Goal: Unclear

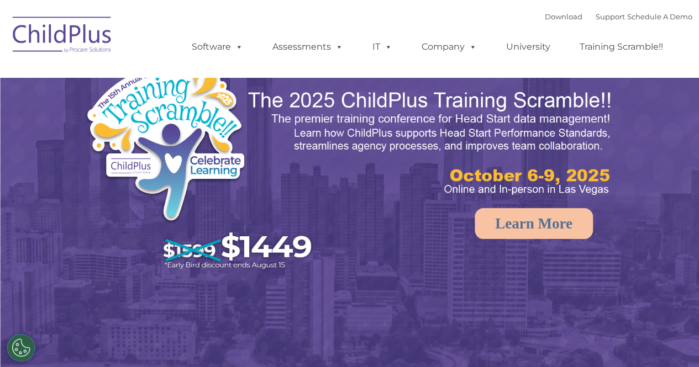
select select "MEDIUM"
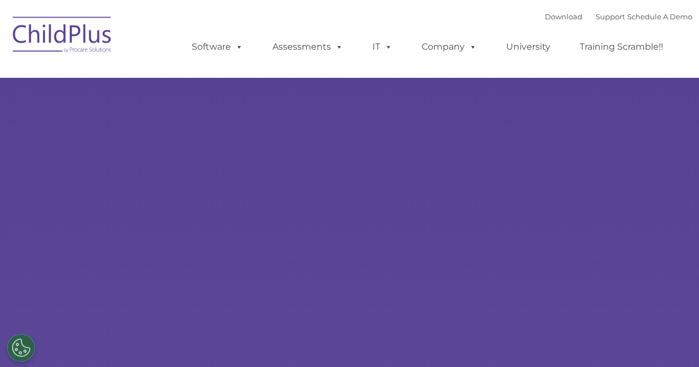
select select "MEDIUM"
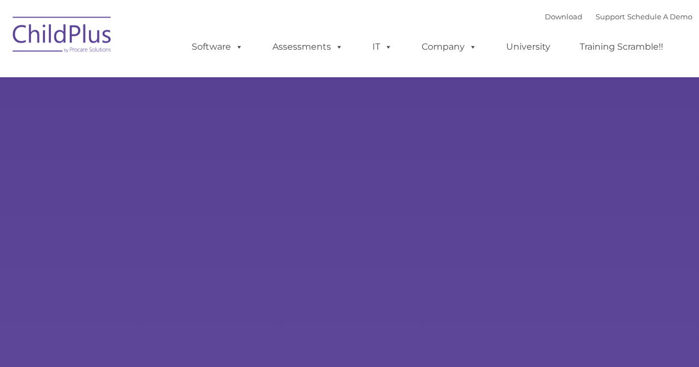
type input ""
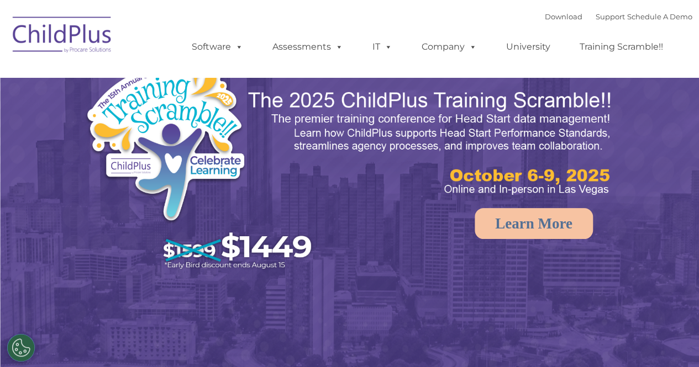
select select "MEDIUM"
